Goal: Task Accomplishment & Management: Manage account settings

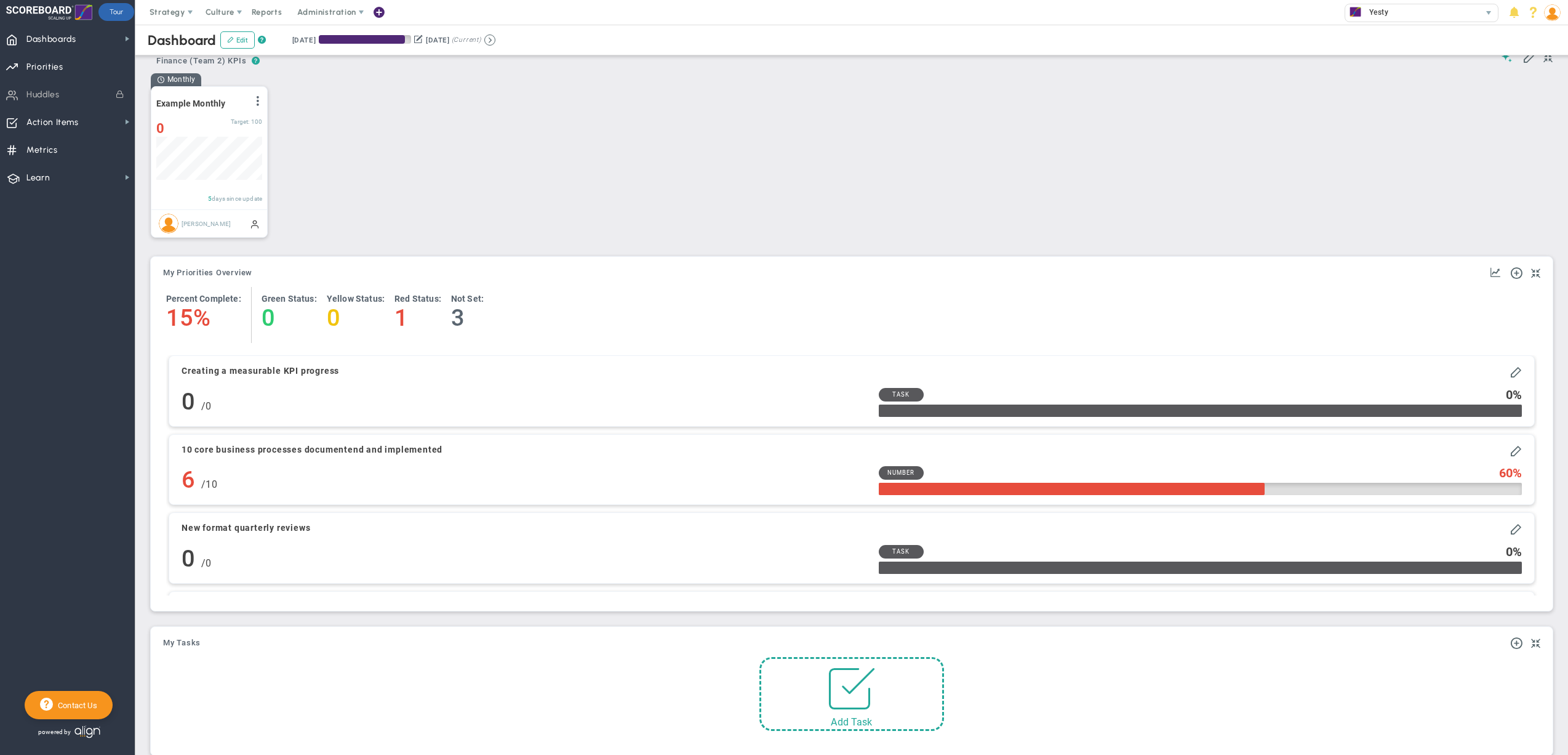
scroll to position [437, 0]
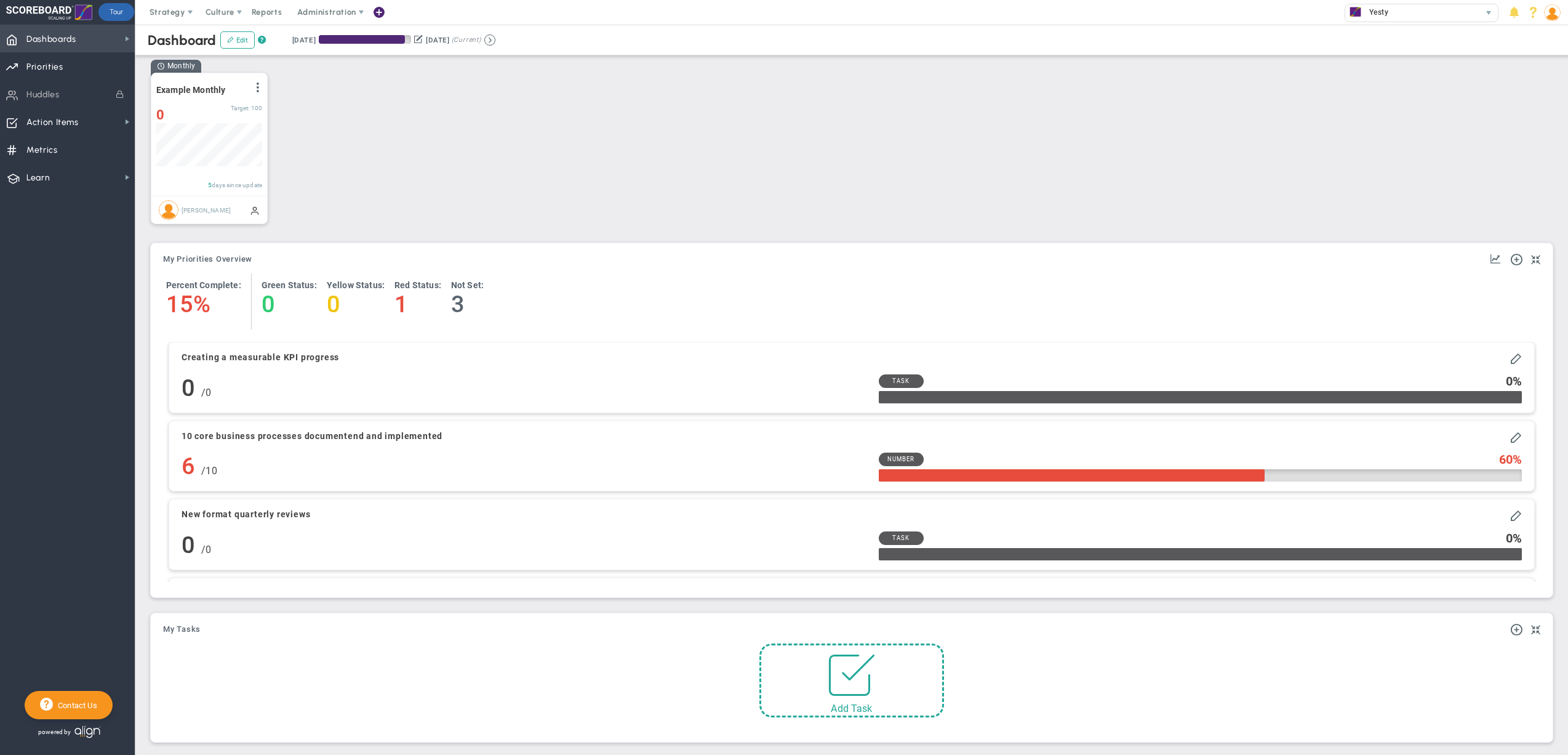
click at [82, 31] on span "Dashboards Dashboards" at bounding box center [67, 38] width 135 height 28
click at [911, 254] on div "My Objectives and Key Results My Priorities Overview Add Objective or Key Resul…" at bounding box center [852, 420] width 1402 height 354
click at [1552, 15] on img at bounding box center [1553, 13] width 17 height 17
click at [1527, 130] on span "Sign Out" at bounding box center [1514, 136] width 100 height 25
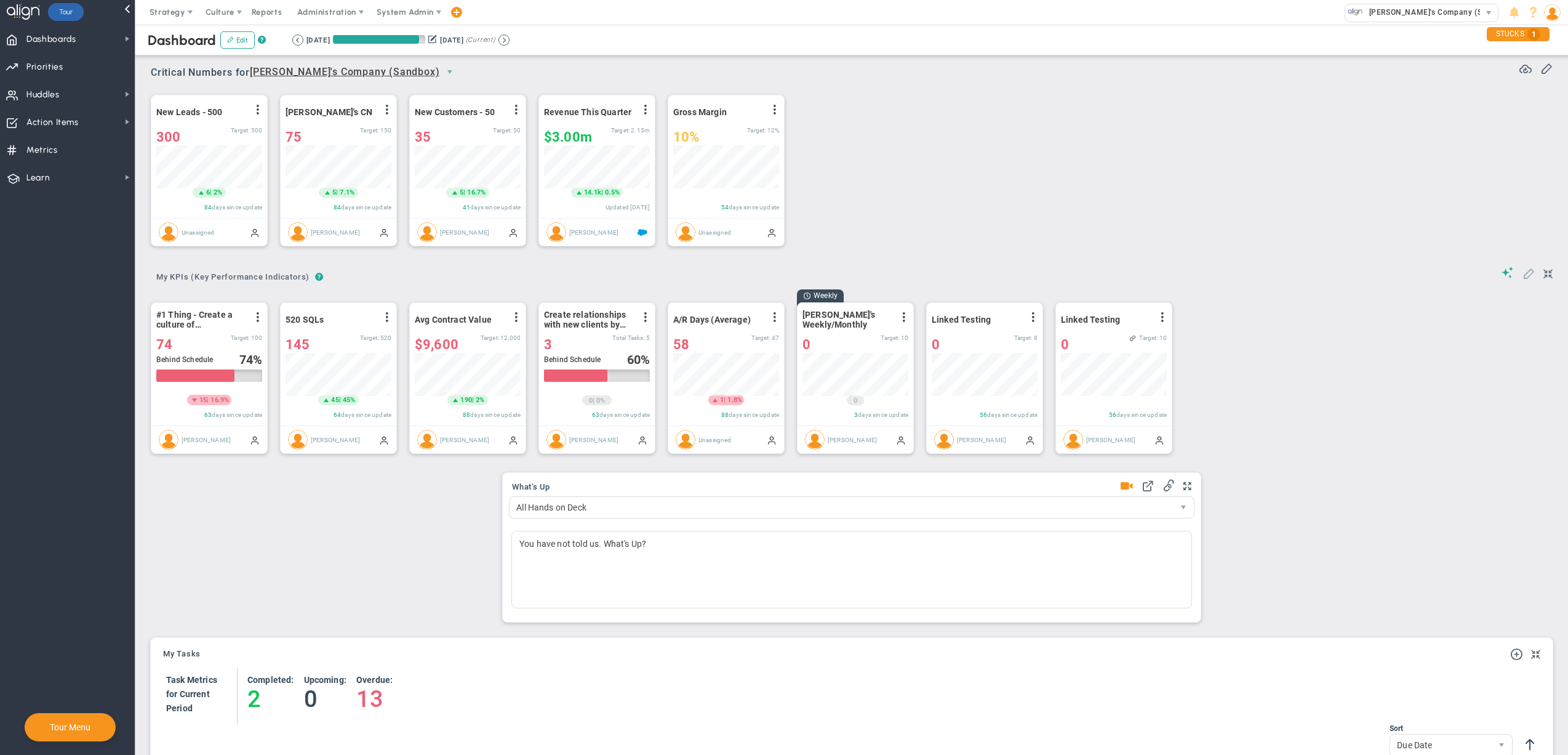
click at [1523, 277] on span at bounding box center [1529, 273] width 12 height 12
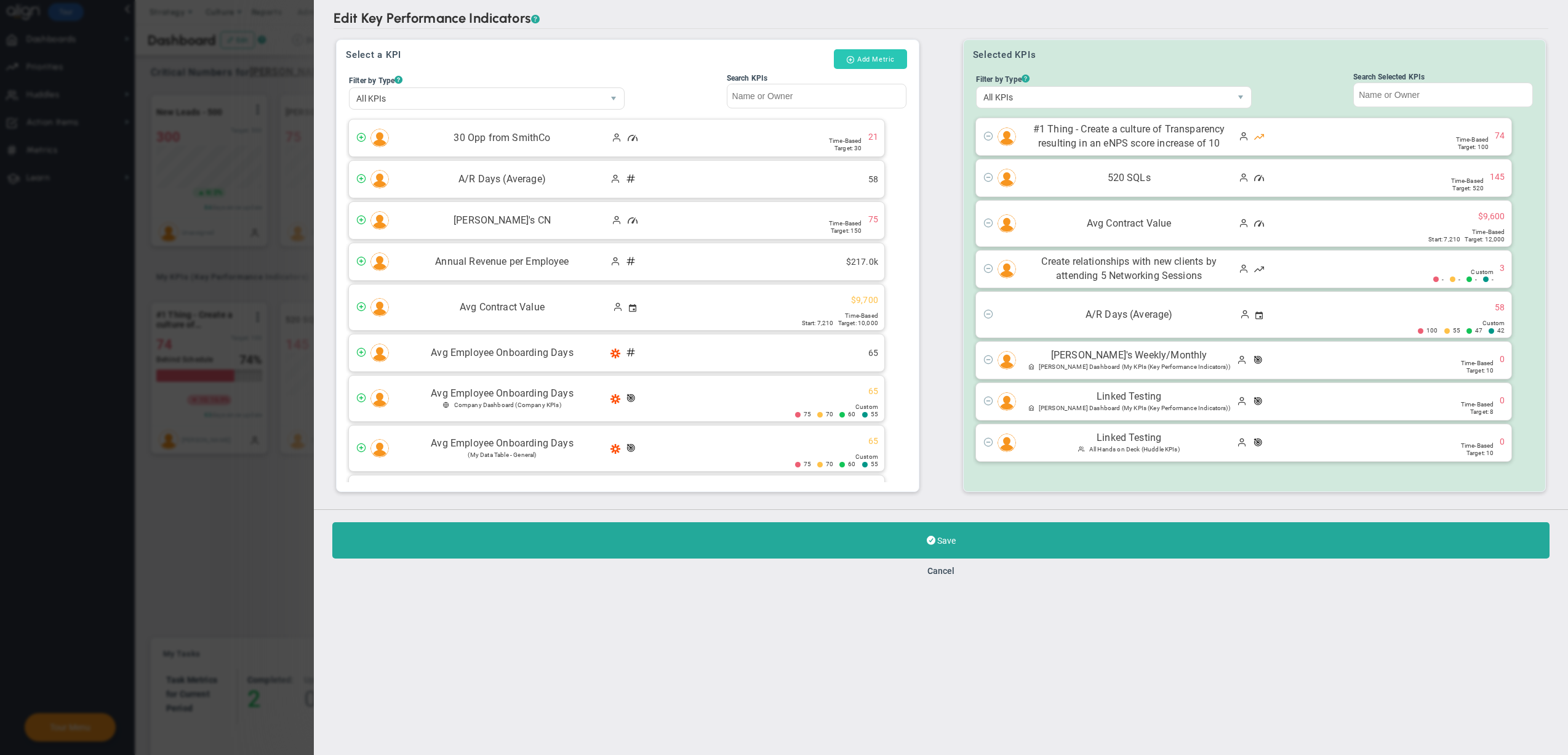
click at [864, 57] on button "Add Metric" at bounding box center [870, 59] width 74 height 20
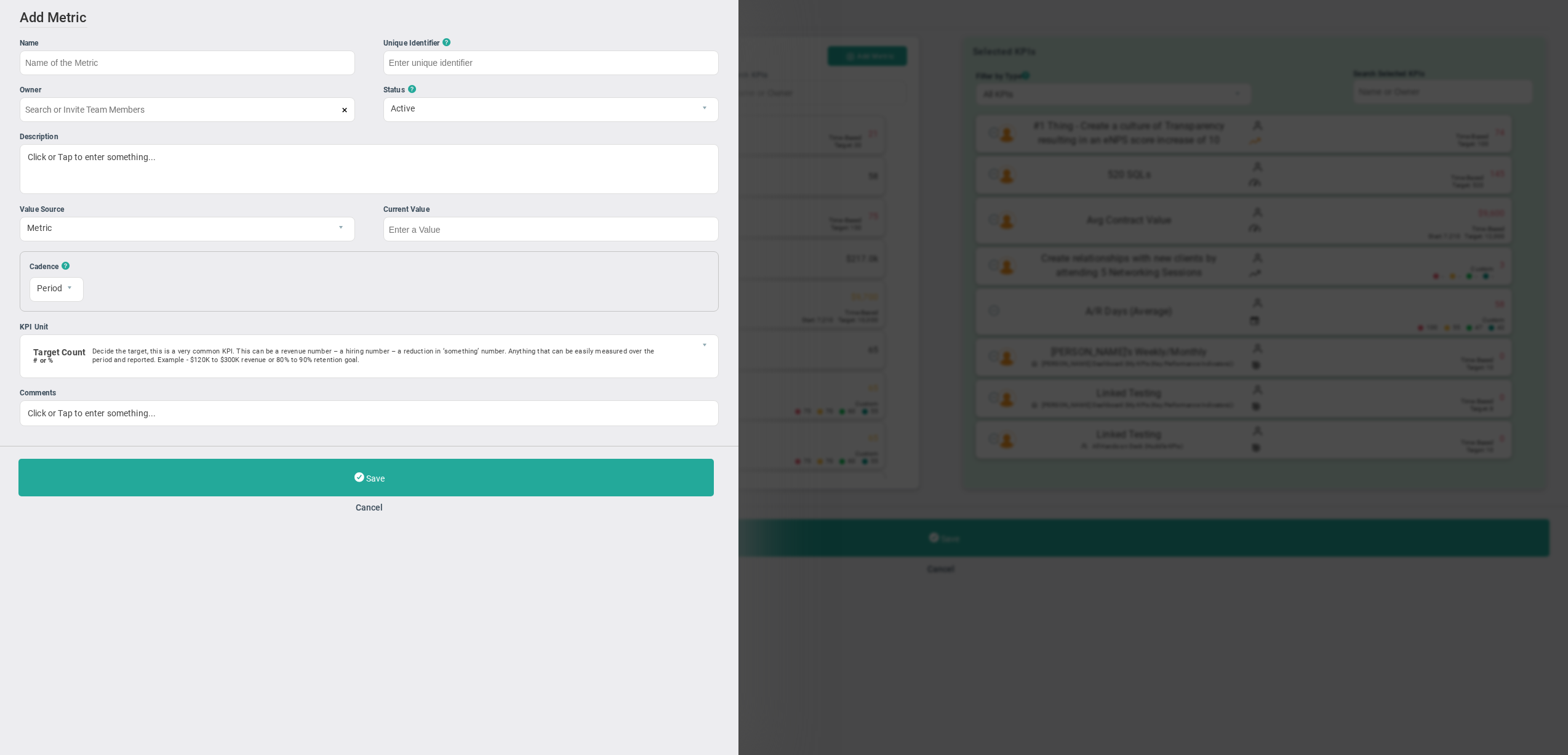
type input "[PERSON_NAME]"
type input "Decimal test"
click at [390, 556] on div "Add Edit Metric Historical Values Target Metric Name Decimal test Unique Identi…" at bounding box center [369, 377] width 738 height 755
type input "Decimal-test"
click at [415, 233] on input "text" at bounding box center [552, 229] width 336 height 25
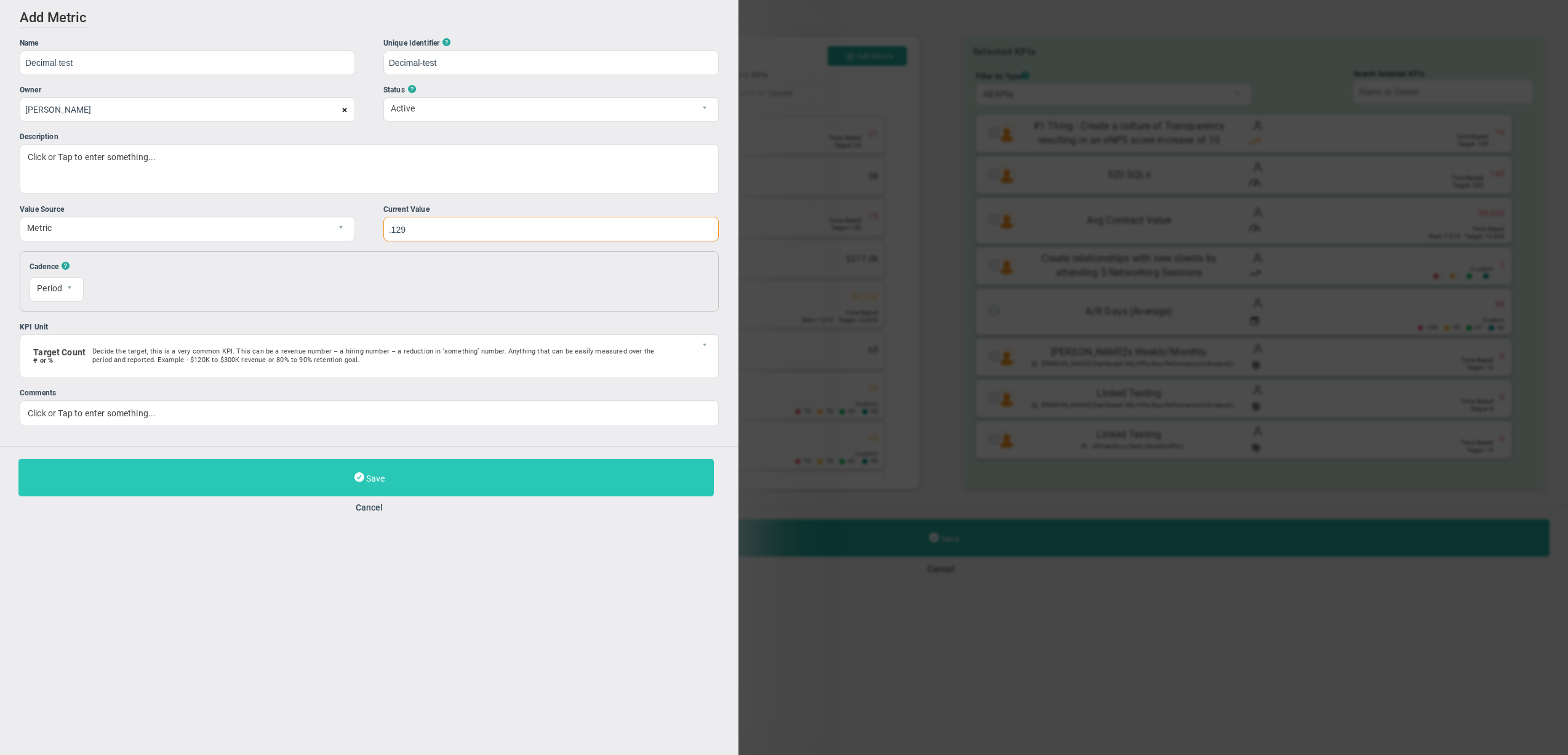
type input ".129"
click at [416, 487] on button "Save" at bounding box center [366, 478] width 696 height 38
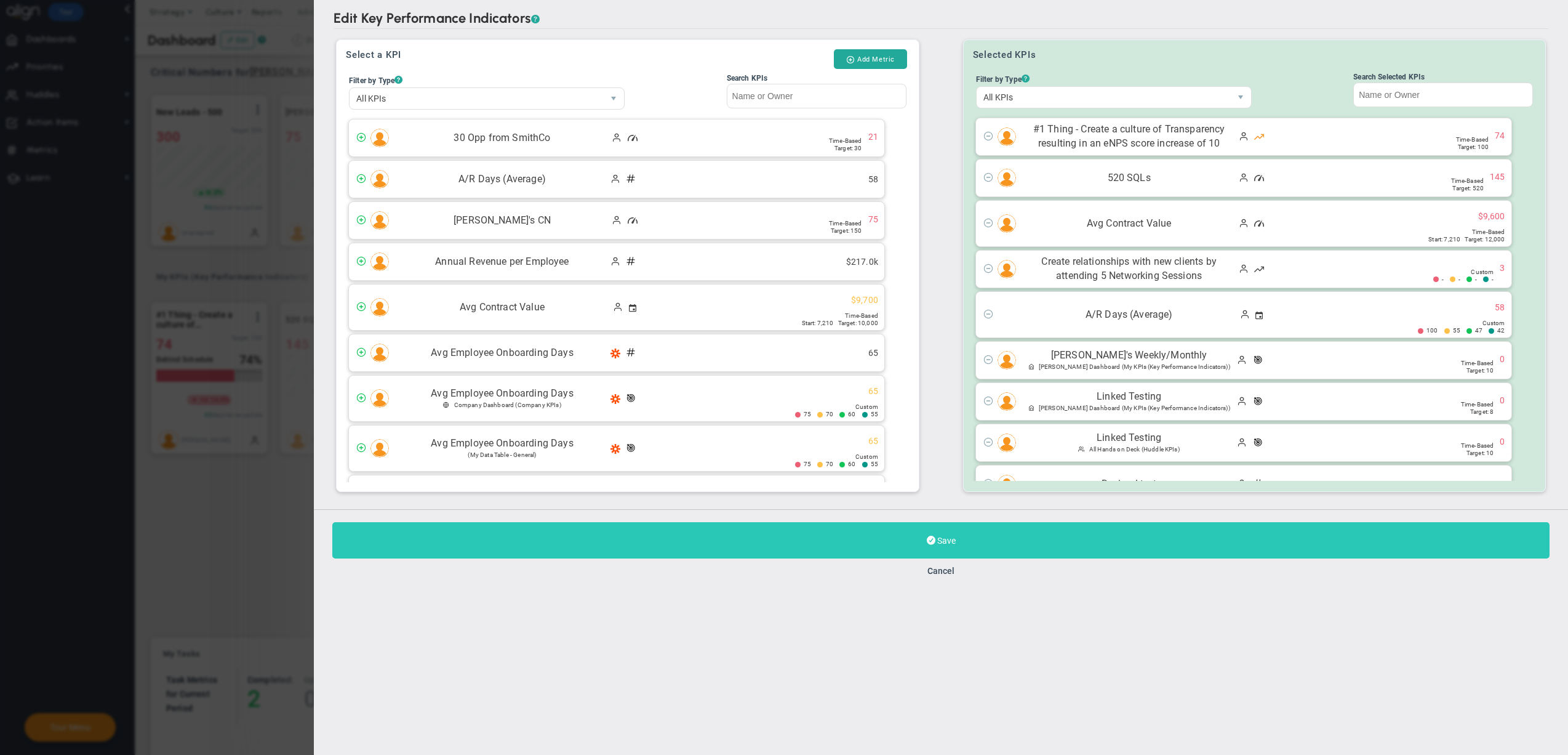
scroll to position [43, 0]
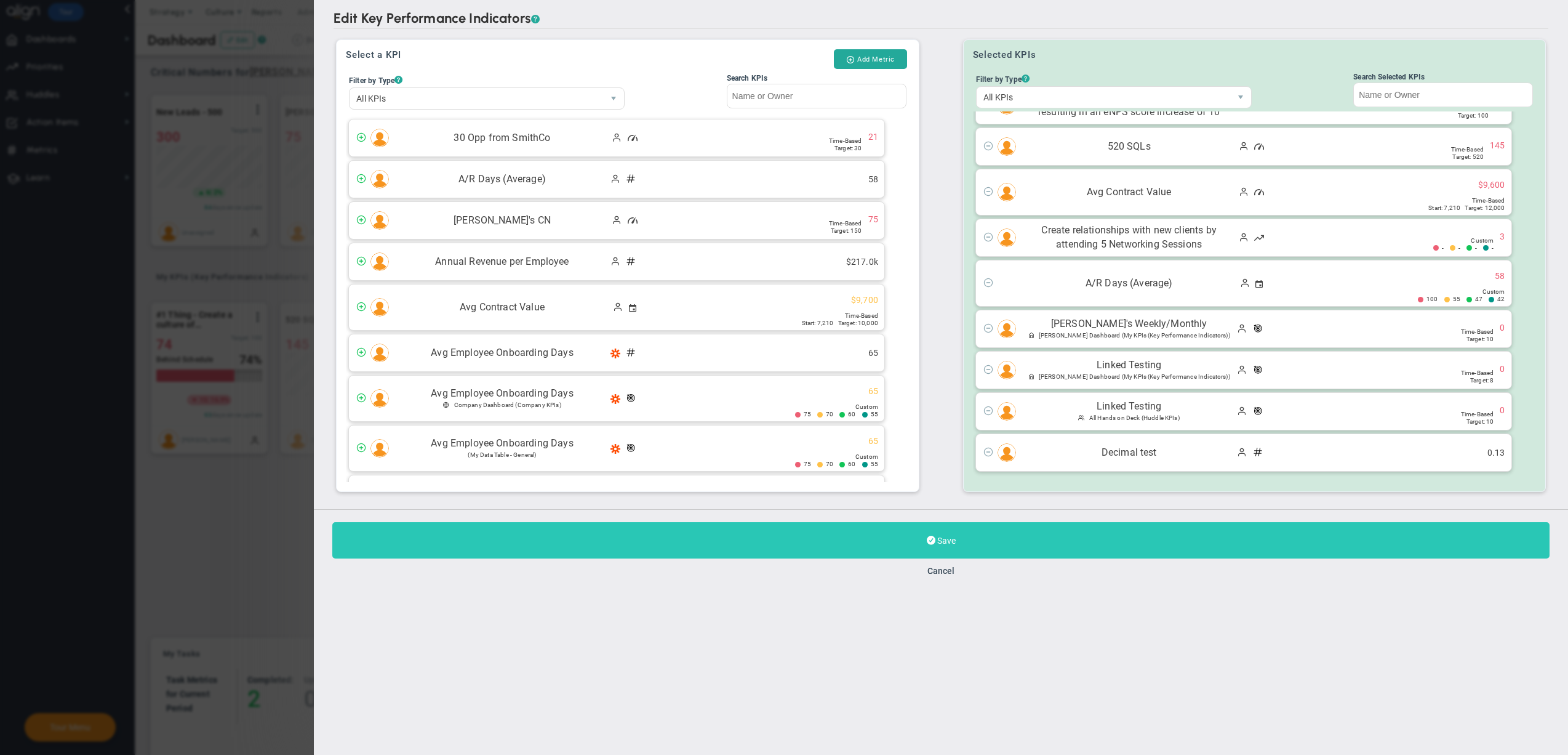
click at [791, 534] on button "Save" at bounding box center [941, 540] width 1217 height 36
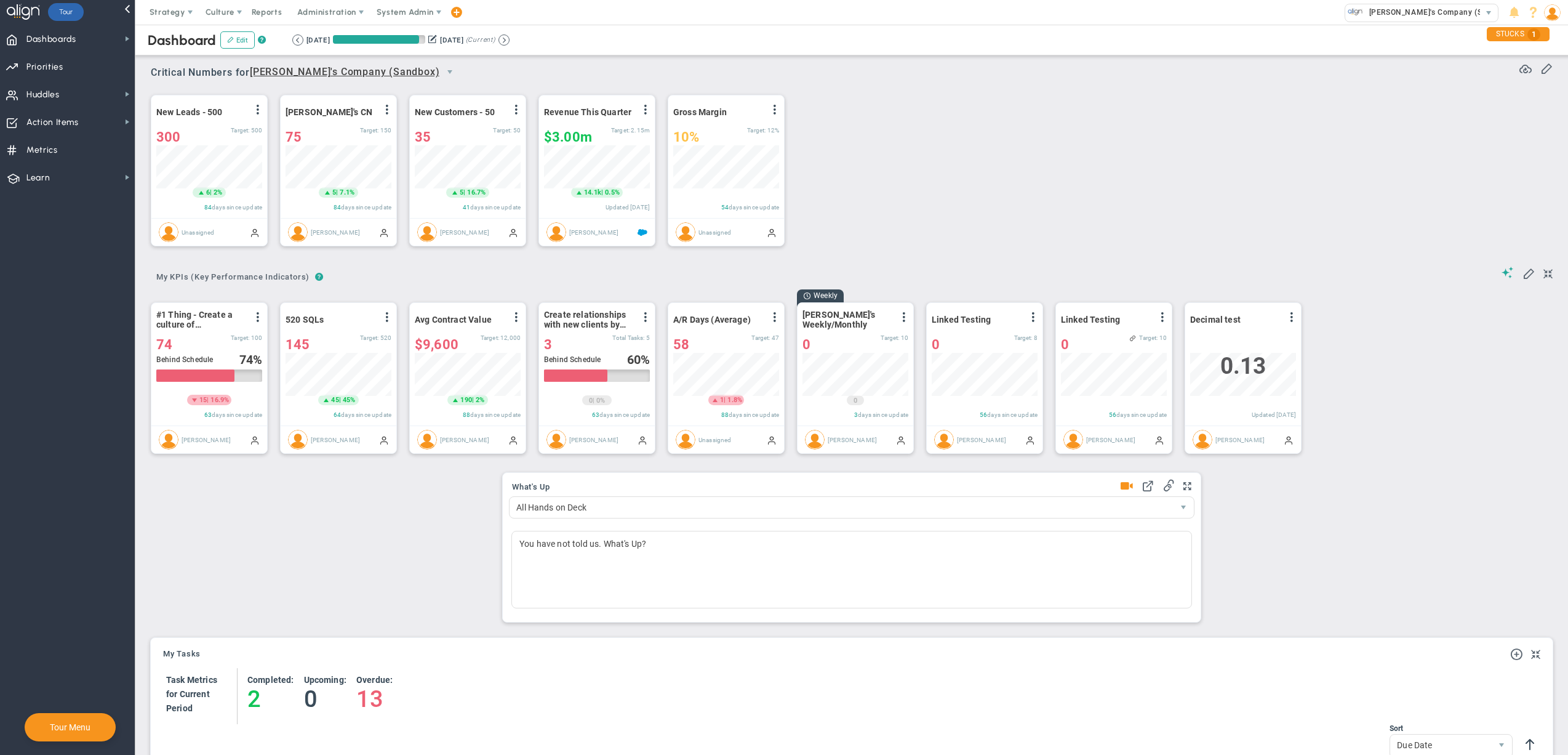
scroll to position [42, 105]
click at [1291, 320] on span at bounding box center [1291, 317] width 10 height 10
click at [1315, 217] on div "New Leads - 500 View Historical Graph Edit Make "No Change" Update Add Past Upd…" at bounding box center [847, 171] width 1417 height 173
click at [1069, 121] on div "New Leads - 500 View Historical Graph Edit Make "No Change" Update Add Past Upd…" at bounding box center [847, 171] width 1417 height 173
click at [414, 18] on span "System Admin" at bounding box center [406, 12] width 77 height 25
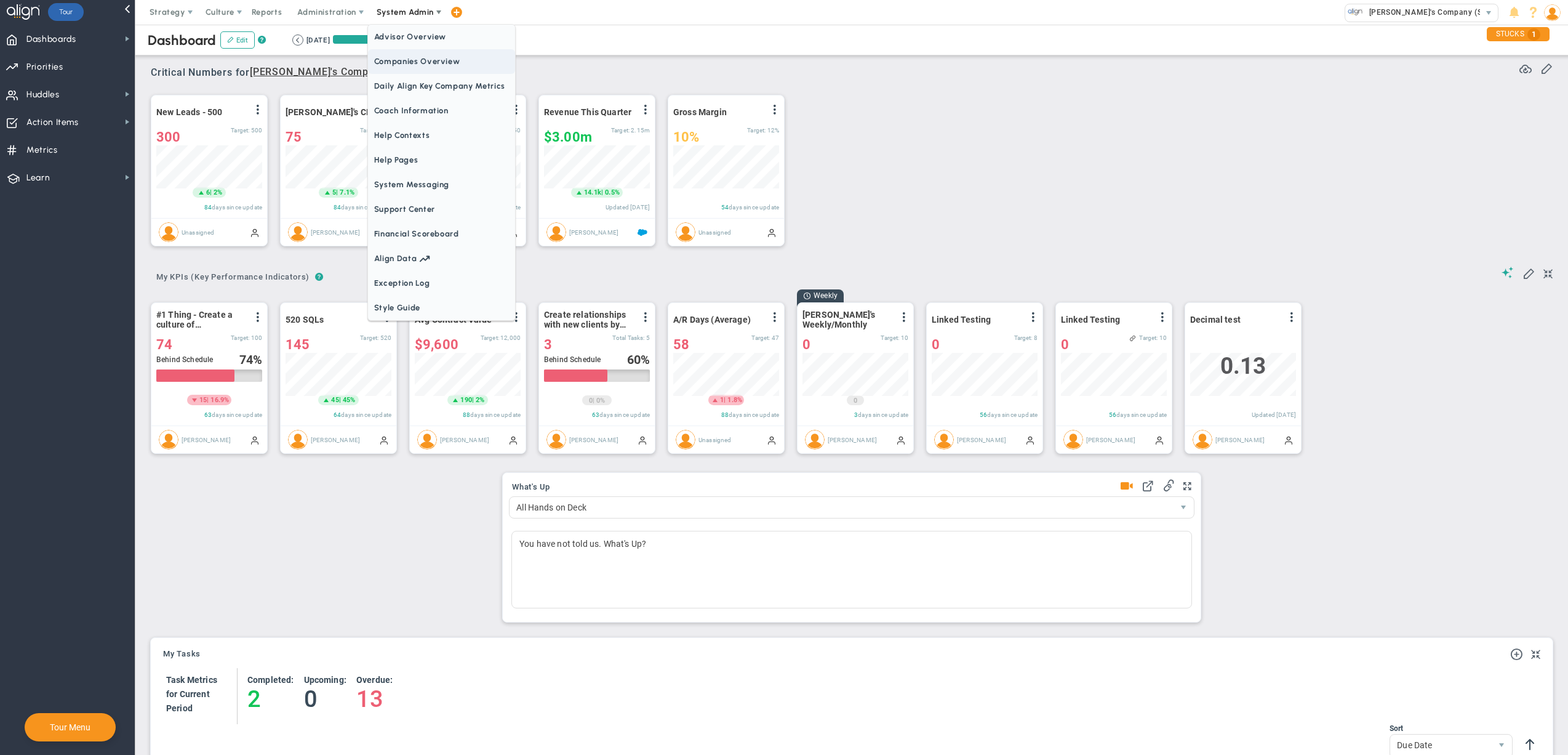
click at [417, 65] on span "Companies Overview" at bounding box center [442, 61] width 147 height 25
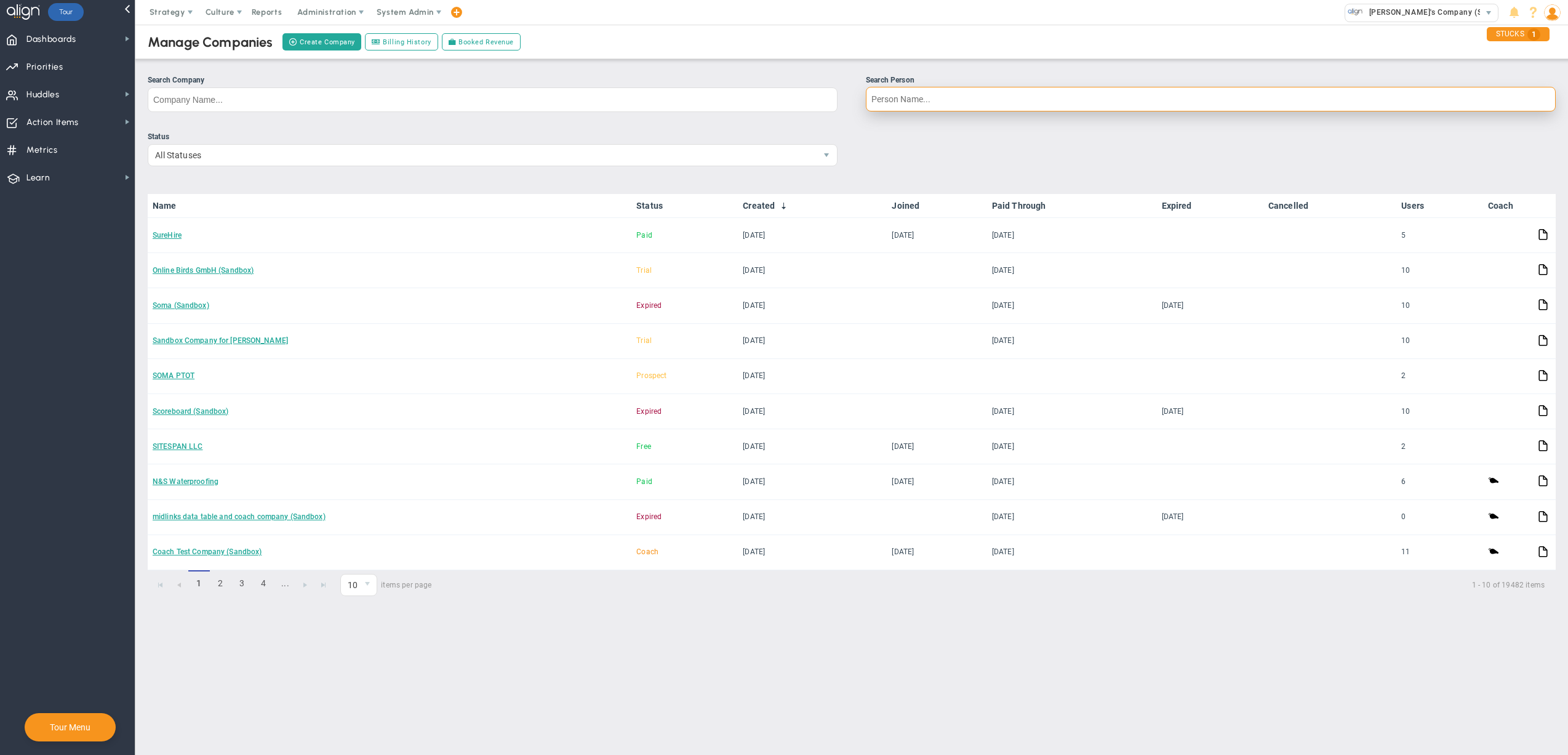
click at [935, 104] on input "Search Person" at bounding box center [1211, 99] width 690 height 25
type input "q"
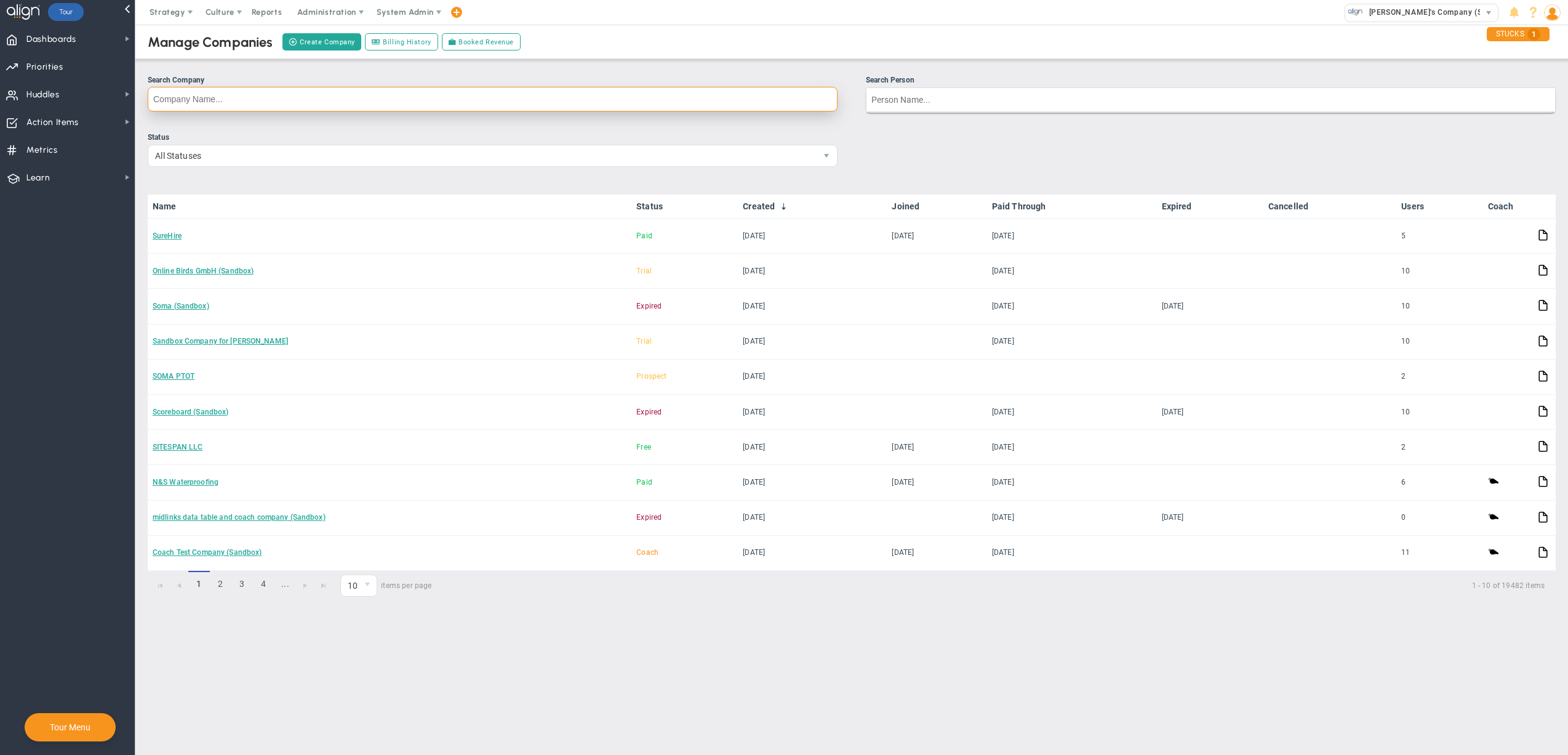
click at [739, 107] on input "Search Company" at bounding box center [493, 99] width 690 height 25
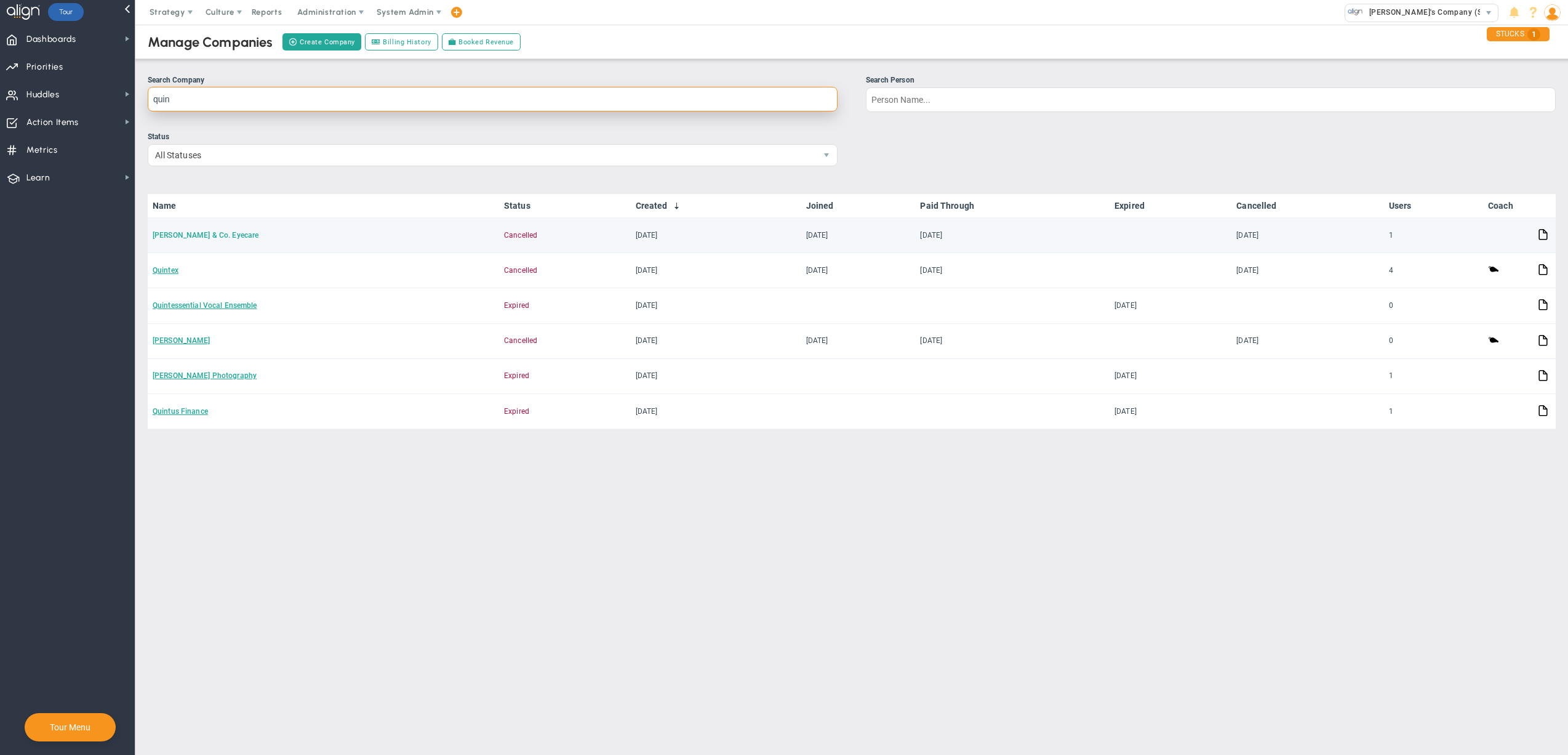
type input "quin"
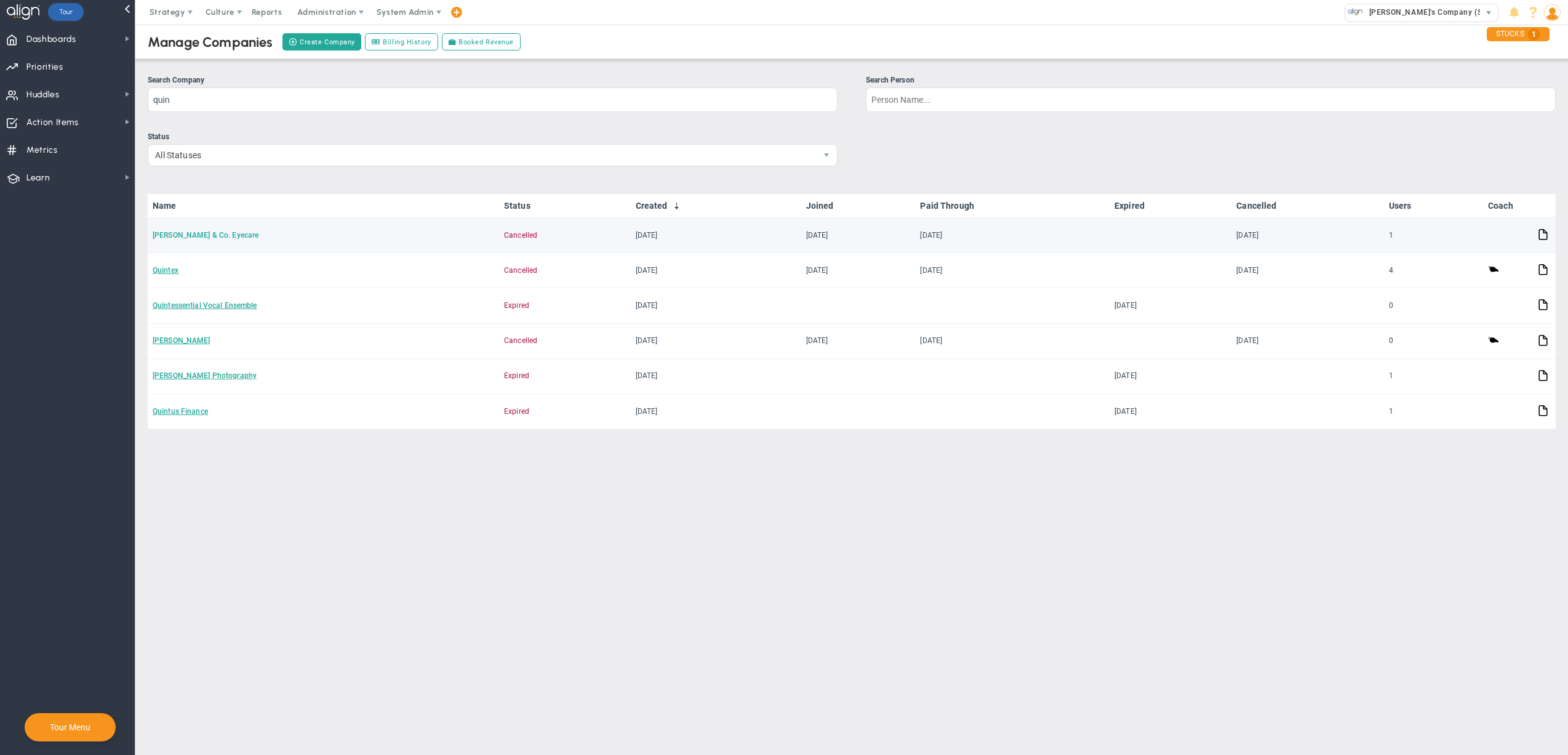
click at [201, 235] on link "[PERSON_NAME] & Co. Eyecare" at bounding box center [205, 235] width 106 height 8
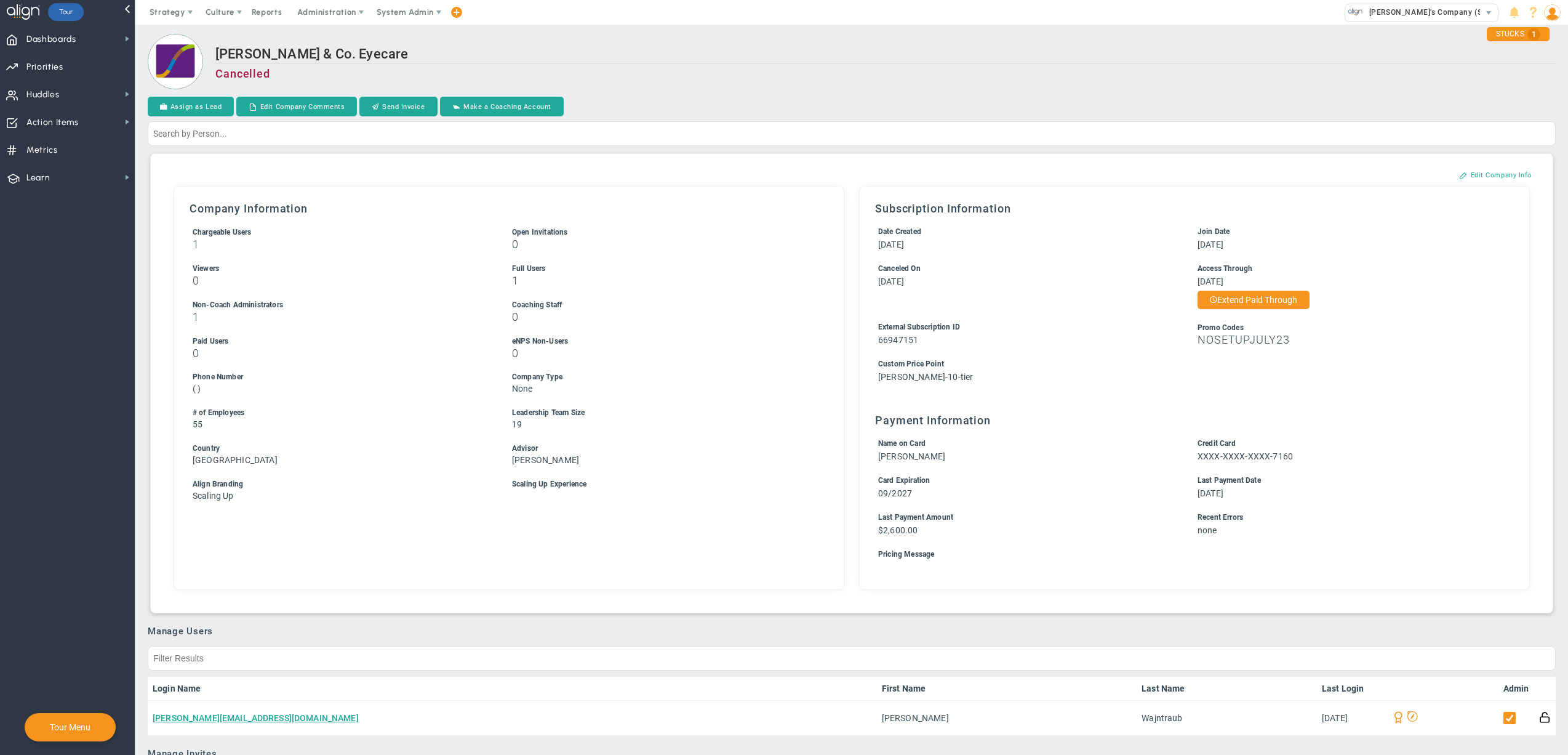
click at [1013, 50] on h2 "[PERSON_NAME] & Co. Eyecare" at bounding box center [885, 54] width 1340 height 18
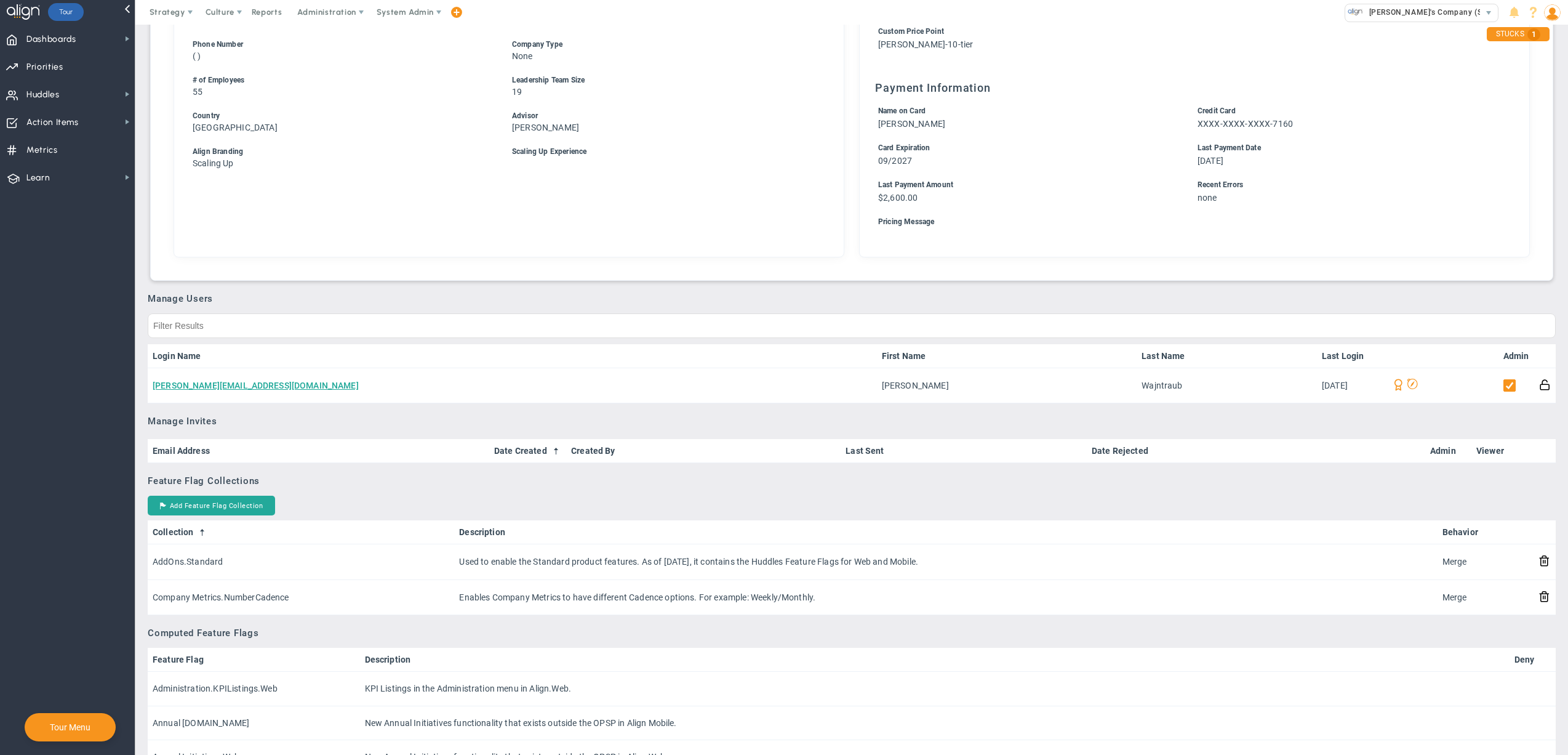
scroll to position [373, 0]
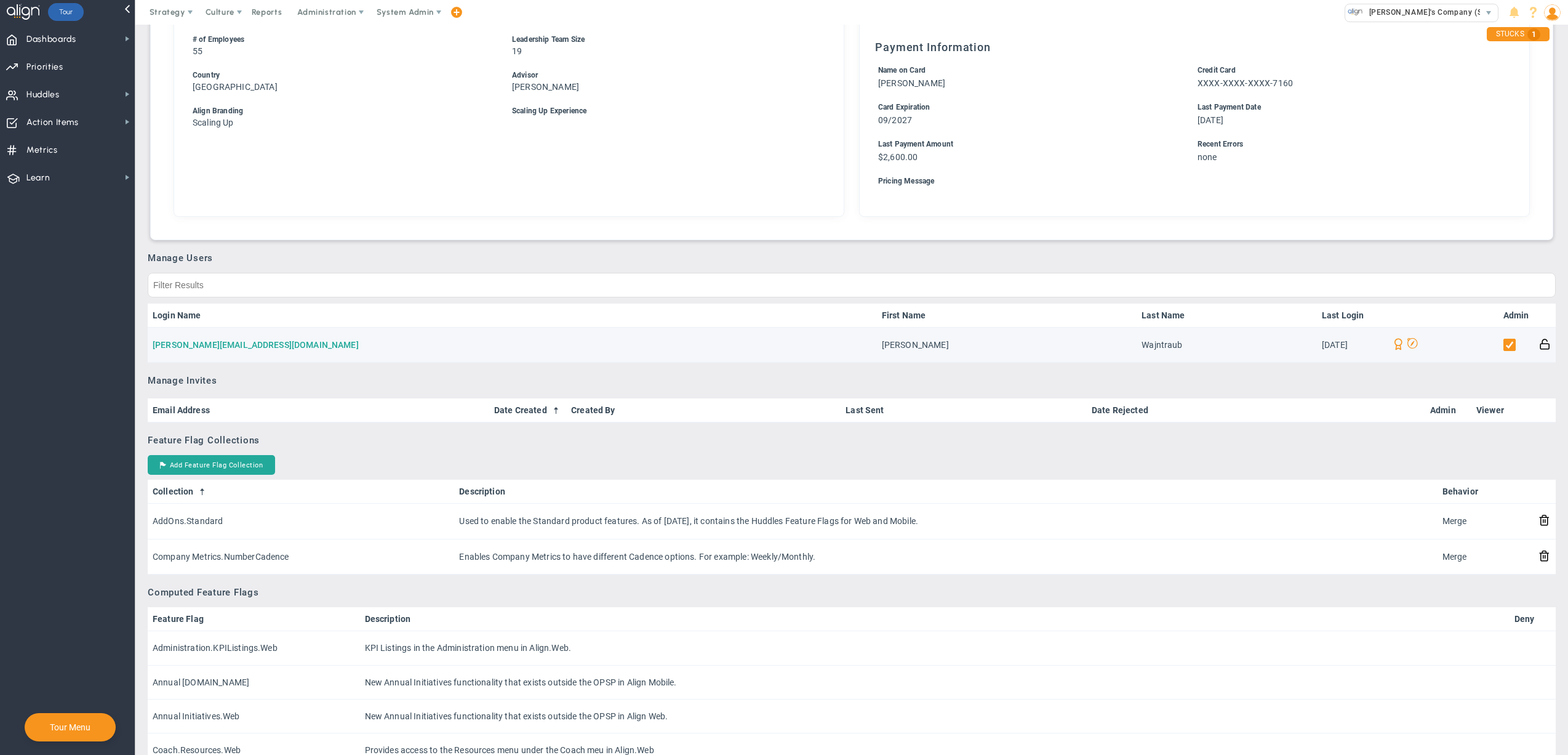
click at [240, 349] on link "[PERSON_NAME][EMAIL_ADDRESS][DOMAIN_NAME]" at bounding box center [255, 345] width 206 height 10
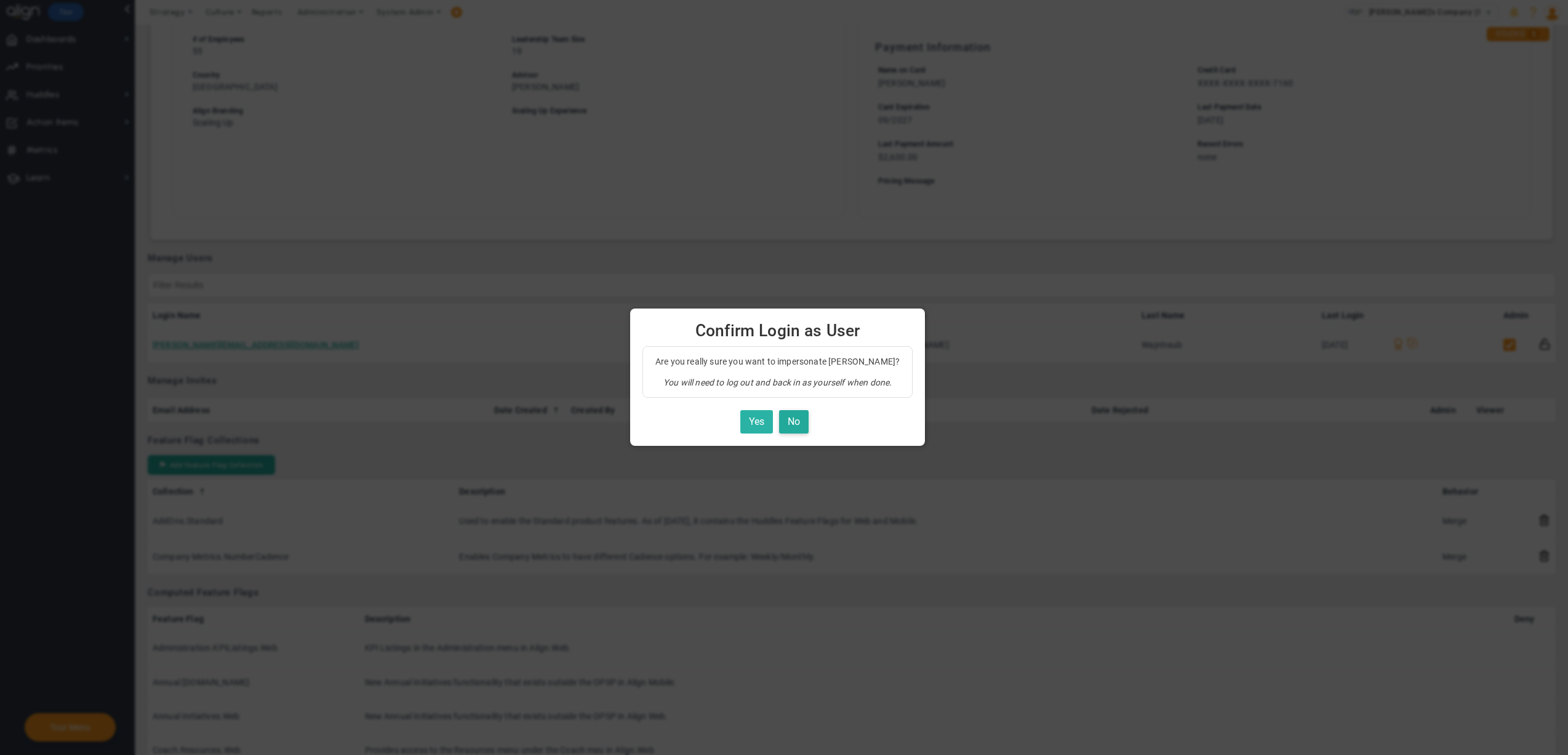
click at [761, 419] on button "Yes" at bounding box center [757, 422] width 33 height 24
